Goal: Task Accomplishment & Management: Complete application form

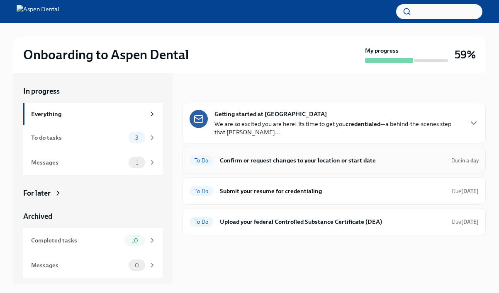
click at [273, 160] on h6 "Confirm or request changes to your location or start date" at bounding box center [332, 160] width 225 height 9
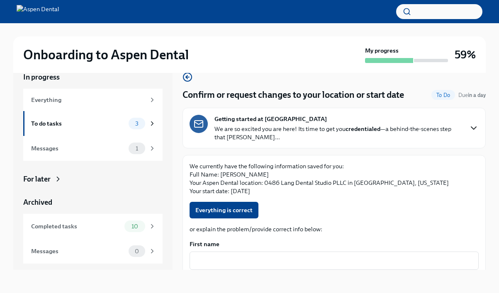
click at [472, 126] on icon "button" at bounding box center [474, 128] width 10 height 10
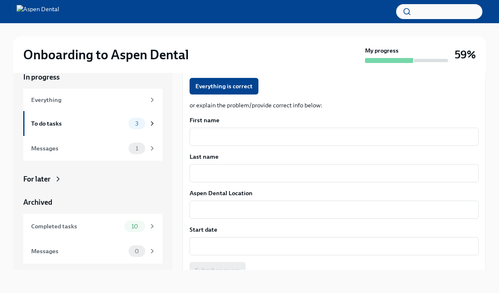
scroll to position [762, 0]
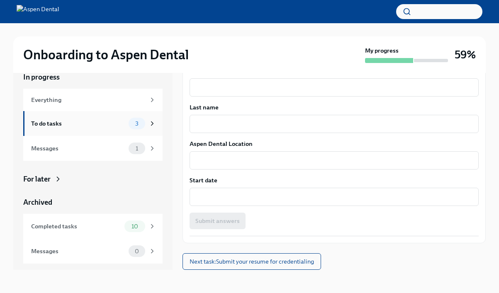
click at [110, 127] on div "To do tasks" at bounding box center [78, 123] width 94 height 9
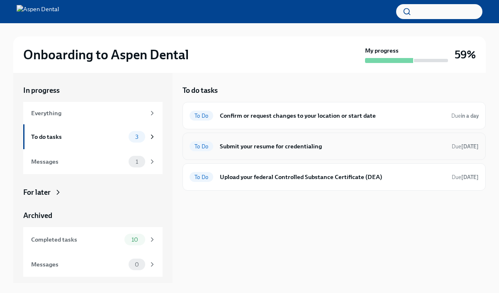
click at [296, 145] on h6 "Submit your resume for credentialing" at bounding box center [332, 146] width 225 height 9
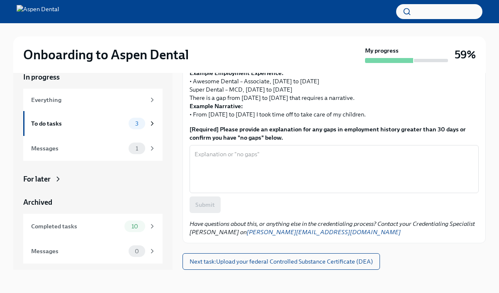
scroll to position [311, 0]
click at [298, 164] on textarea "[Required] Please provide an explanation for any gaps in employment history gre…" at bounding box center [334, 169] width 279 height 40
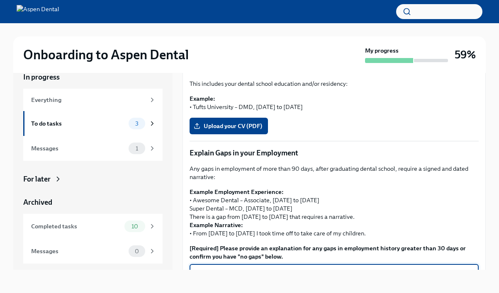
scroll to position [163, 0]
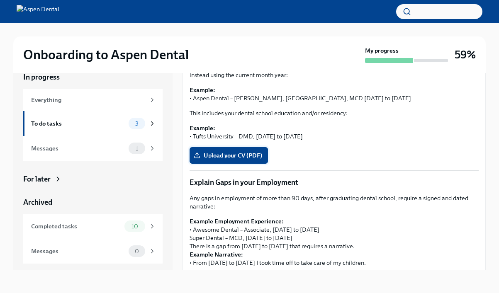
type textarea "No Gaps"
click at [237, 154] on span "Upload your CV (PDF)" at bounding box center [228, 155] width 67 height 8
click at [0, 0] on input "Upload your CV (PDF)" at bounding box center [0, 0] width 0 height 0
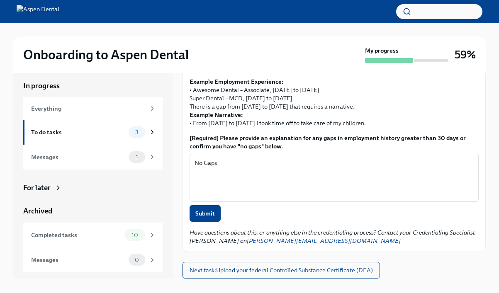
scroll to position [11, 0]
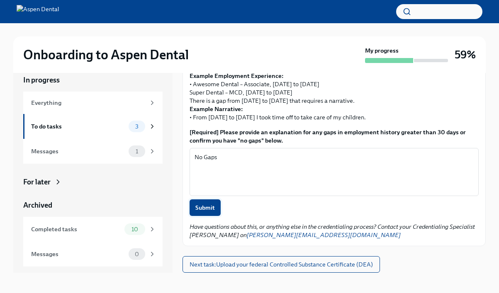
click at [199, 208] on span "Submit" at bounding box center [205, 208] width 20 height 8
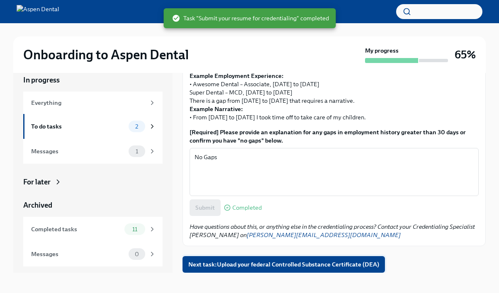
click at [244, 266] on span "Next task : Upload your federal Controlled Substance Certificate (DEA)" at bounding box center [283, 265] width 191 height 8
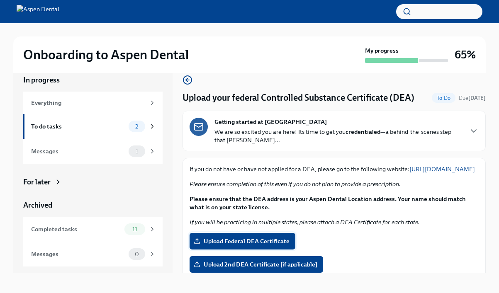
click at [255, 246] on span "Upload Federal DEA Certificate" at bounding box center [242, 241] width 94 height 8
click at [0, 0] on input "Upload Federal DEA Certificate" at bounding box center [0, 0] width 0 height 0
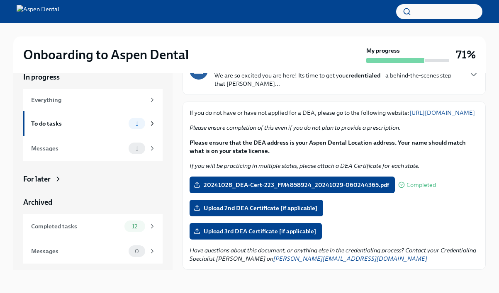
scroll to position [62, 0]
click at [100, 121] on div "To do tasks" at bounding box center [78, 123] width 94 height 9
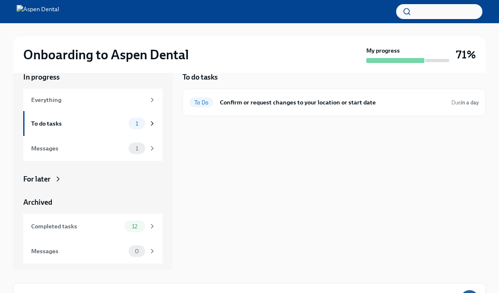
scroll to position [1, 0]
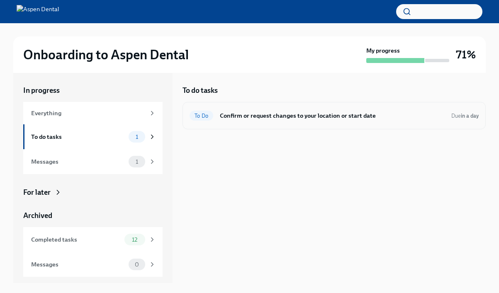
click at [275, 119] on h6 "Confirm or request changes to your location or start date" at bounding box center [332, 115] width 225 height 9
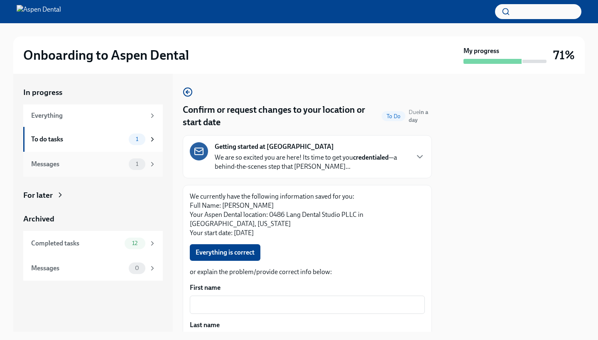
click at [69, 161] on div "Messages" at bounding box center [78, 164] width 94 height 9
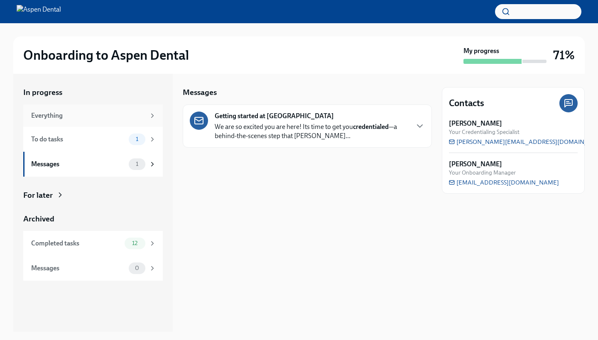
click at [61, 122] on div "Everything" at bounding box center [92, 116] width 139 height 22
